Goal: Transaction & Acquisition: Book appointment/travel/reservation

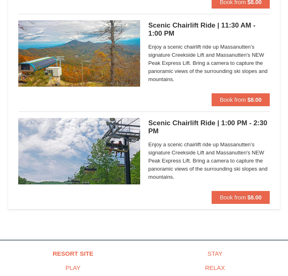
scroll to position [188, 0]
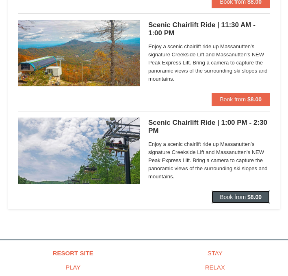
click at [218, 197] on button "Book from $8.00" at bounding box center [240, 197] width 58 height 13
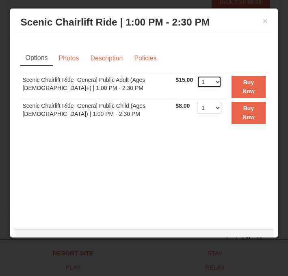
click at [208, 84] on select "1 2 3 4 5 6 7 8 9 10 11 12 13 14 15 16 17 18 19 20 21 22" at bounding box center [209, 82] width 24 height 12
select select "2"
click at [232, 33] on div "Options Photos Description Policies Sorry, no matches found. Please remove some…" at bounding box center [143, 126] width 259 height 189
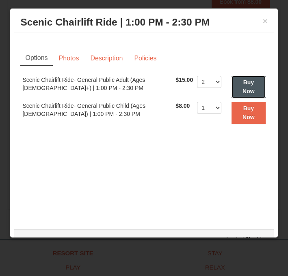
click at [245, 85] on strong "Buy Now" at bounding box center [248, 86] width 12 height 15
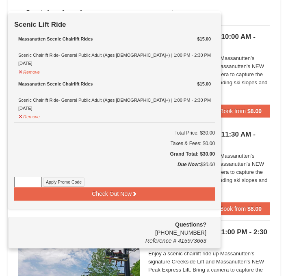
scroll to position [80, 0]
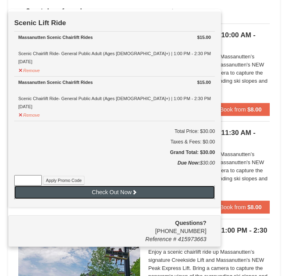
click at [119, 191] on button "Check Out Now" at bounding box center [114, 192] width 200 height 13
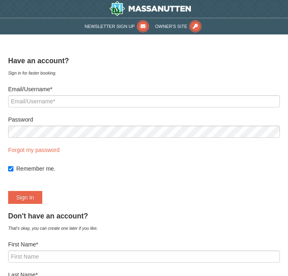
select select "9"
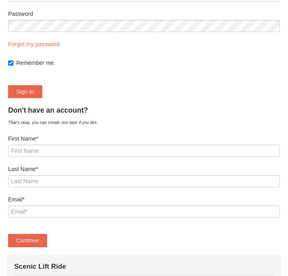
scroll to position [106, 0]
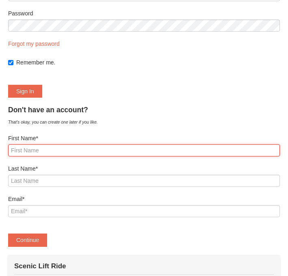
click at [116, 148] on input "First Name*" at bounding box center [143, 150] width 271 height 12
type input "Ujala"
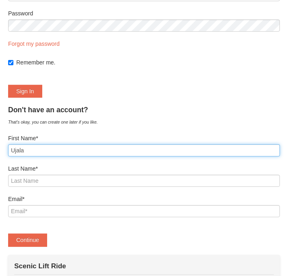
type input "Hussain"
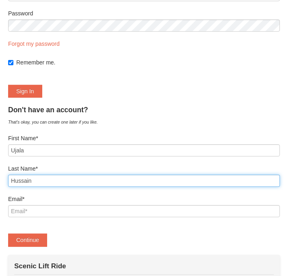
type input "[EMAIL_ADDRESS][DOMAIN_NAME]"
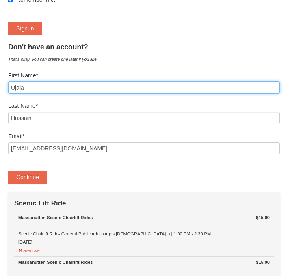
scroll to position [170, 0]
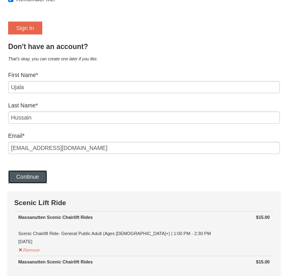
click at [42, 179] on button "Continue" at bounding box center [27, 176] width 39 height 13
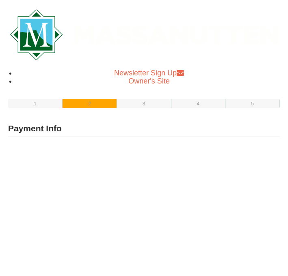
select select "1"
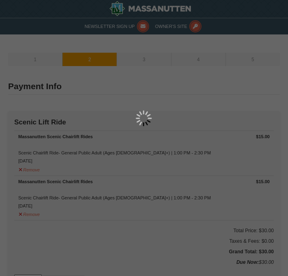
type input "[PERSON_NAME]"
type input "[EMAIL_ADDRESS][DOMAIN_NAME]"
select select "9"
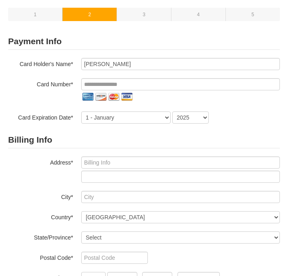
scroll to position [46, 0]
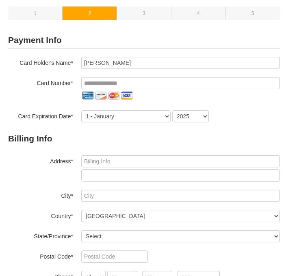
click at [143, 76] on div "Card Holder's Name* [PERSON_NAME] Card Number* Card Expiration Date* 1 - [DATE]…" at bounding box center [143, 90] width 271 height 66
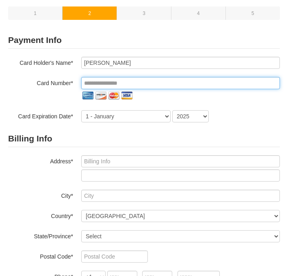
click at [143, 81] on input "tel" at bounding box center [180, 83] width 198 height 12
type input "**********"
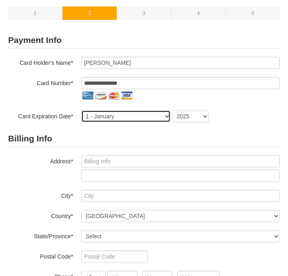
select select "8"
select select "2026"
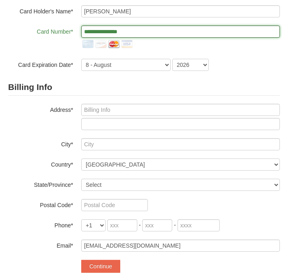
scroll to position [98, 0]
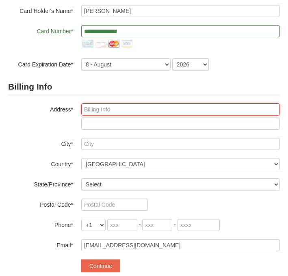
click at [209, 107] on input "text" at bounding box center [180, 109] width 198 height 12
type input "4201 31st Street S"
type input "Apartment 728"
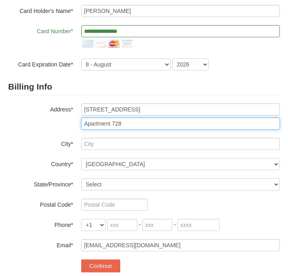
type input "Arlington"
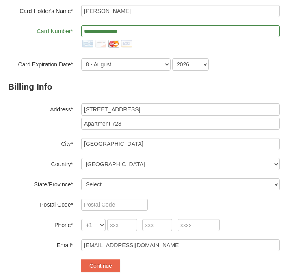
select select "VA"
type input "22206"
type input "703"
type input "679"
type input "2036"
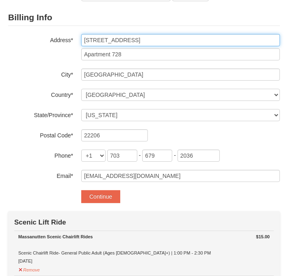
scroll to position [168, 0]
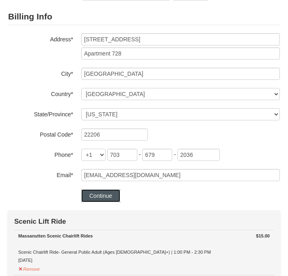
click at [107, 198] on button "Continue" at bounding box center [100, 195] width 39 height 13
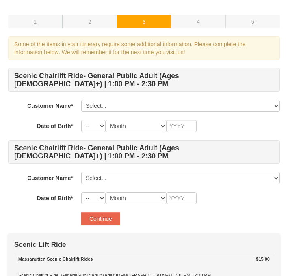
scroll to position [38, 0]
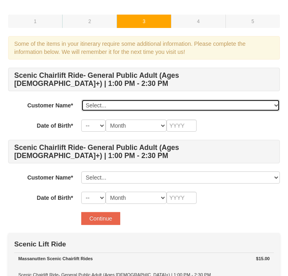
click at [162, 99] on select "Select... Ujala Hussain Add New..." at bounding box center [180, 105] width 198 height 12
select select "28244068"
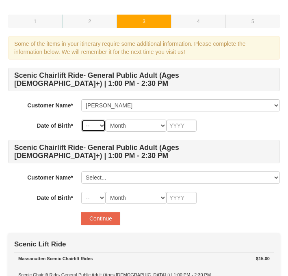
click at [98, 120] on select "-- 01 02 03 04 05 06 07 08 09 10 11 12 13 14 15 16 17 18 19 20 21 22 23 24 25 2…" at bounding box center [93, 126] width 24 height 12
click at [138, 120] on select "Month January February March April May June July August September October Novem…" at bounding box center [135, 126] width 61 height 12
click at [96, 120] on select "-- 01 02 03 04 05 06 07 08 09 10 11 12 13 14 15 16 17 18 19 20 21 22 23 24 25 2…" at bounding box center [93, 126] width 24 height 12
select select "24"
click at [146, 120] on select "Month January February March April May June July August September October Novem…" at bounding box center [135, 126] width 61 height 12
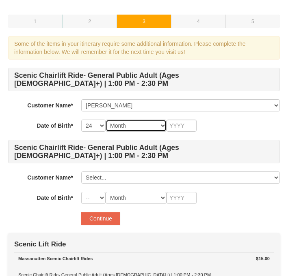
select select "08"
click at [185, 120] on input "text" at bounding box center [181, 126] width 30 height 12
type input "2000"
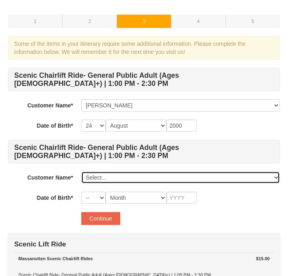
click at [169, 172] on select "Select... Ujala Hussain Add New..." at bounding box center [180, 178] width 198 height 12
select select "28244068"
select select "24"
select select "08"
type input "2000"
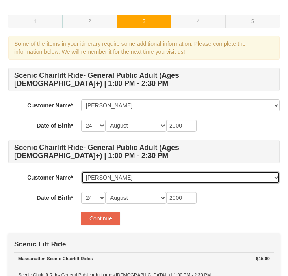
click at [118, 172] on select "Select... Ujala Hussain Add New..." at bounding box center [180, 178] width 198 height 12
select select
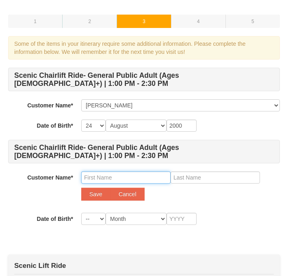
click at [122, 172] on input "text" at bounding box center [125, 178] width 89 height 12
type input "Aaron"
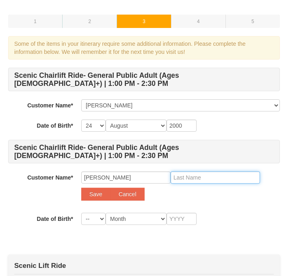
click at [197, 172] on input "text" at bounding box center [214, 178] width 89 height 12
type input "Barvincak"
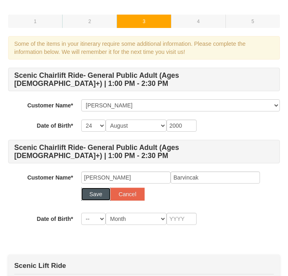
click at [89, 188] on button "Save" at bounding box center [95, 194] width 29 height 13
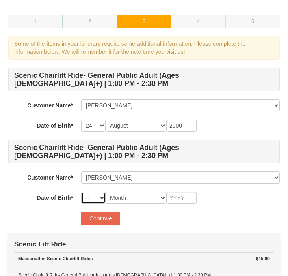
click at [91, 192] on select "-- 01 02 03 04 05 06 07 08 09 10 11 12 13 14 15 16 17 18 19 20 21 22 23 24 25 2…" at bounding box center [93, 198] width 24 height 12
click at [95, 192] on select "-- 01 02 03 04 05 06 07 08 09 10 11 12 13 14 15 16 17 18 19 20 21 22 23 24 25 2…" at bounding box center [93, 198] width 24 height 12
select select "18"
click at [123, 192] on select "Month January February March April May June July August September October Novem…" at bounding box center [135, 198] width 61 height 12
select select "07"
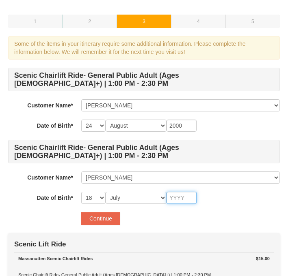
click at [183, 192] on input "text" at bounding box center [181, 198] width 30 height 12
type input "1997"
click at [215, 212] on div "Continue" at bounding box center [180, 218] width 198 height 13
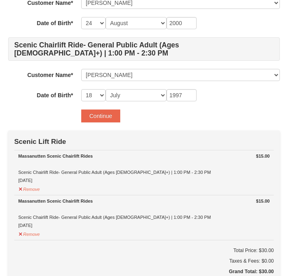
scroll to position [135, 0]
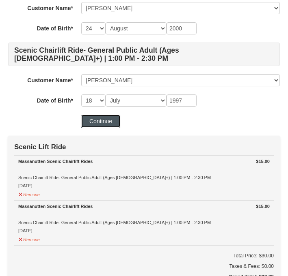
drag, startPoint x: 178, startPoint y: 187, endPoint x: 95, endPoint y: 105, distance: 117.9
click at [95, 115] on button "Continue" at bounding box center [100, 121] width 39 height 13
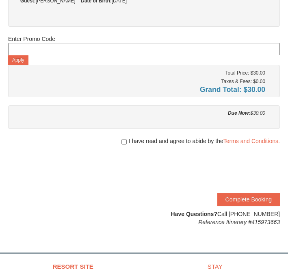
scroll to position [188, 0]
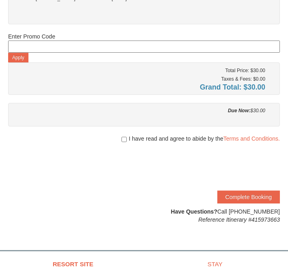
drag, startPoint x: 0, startPoint y: 0, endPoint x: 119, endPoint y: 137, distance: 181.7
click at [119, 137] on div "I have read and agree to abide by the Terms and Conditions." at bounding box center [143, 139] width 271 height 8
click at [122, 137] on input "checkbox" at bounding box center [123, 139] width 5 height 6
checkbox input "true"
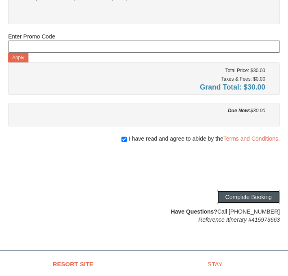
click at [242, 197] on button "Complete Booking" at bounding box center [248, 197] width 62 height 13
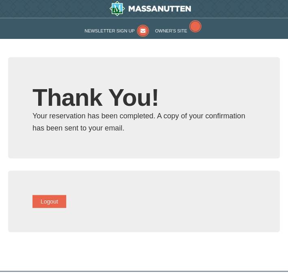
type input "[EMAIL_ADDRESS][DOMAIN_NAME]"
